Goal: Task Accomplishment & Management: Use online tool/utility

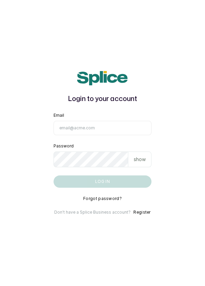
click at [127, 135] on input "Email" at bounding box center [103, 128] width 98 height 14
type input "info@dermaspaceng.com"
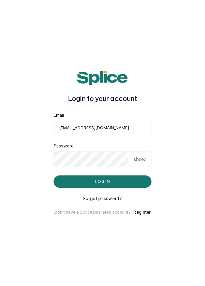
click at [54, 176] on button "Log in" at bounding box center [103, 182] width 98 height 12
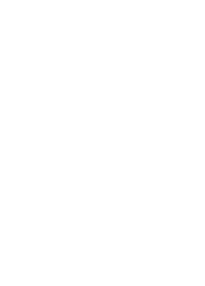
click at [168, 0] on html at bounding box center [102, 0] width 205 height 0
